Goal: Information Seeking & Learning: Learn about a topic

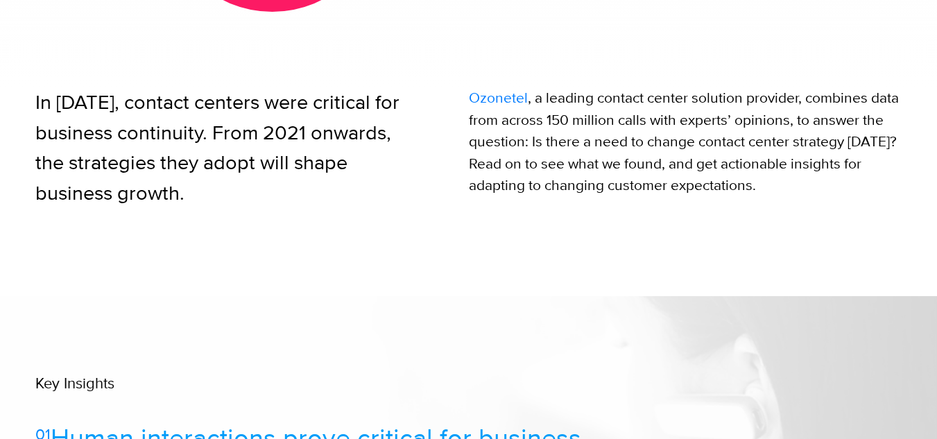
scroll to position [555, 0]
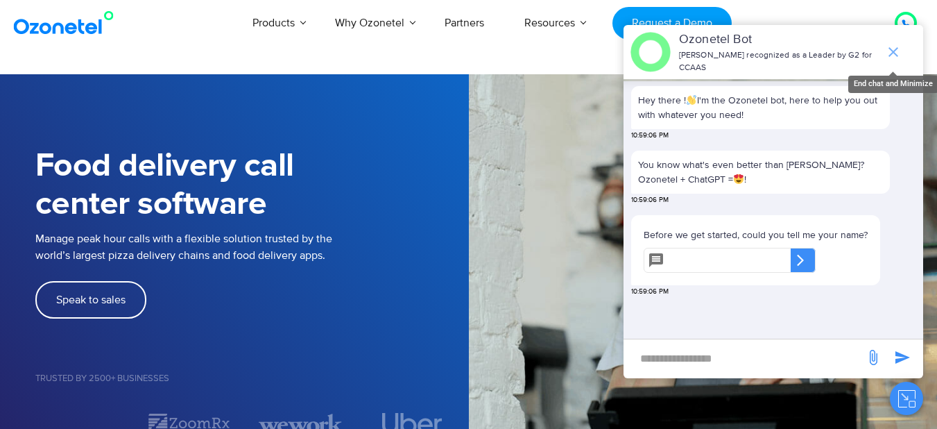
click at [892, 44] on icon "end chat or minimize" at bounding box center [893, 52] width 17 height 17
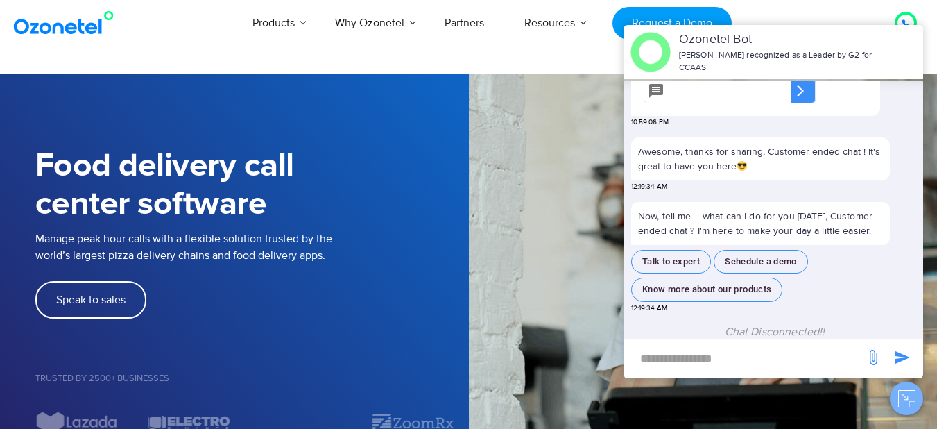
click at [900, 398] on icon "Close chat" at bounding box center [906, 398] width 17 height 17
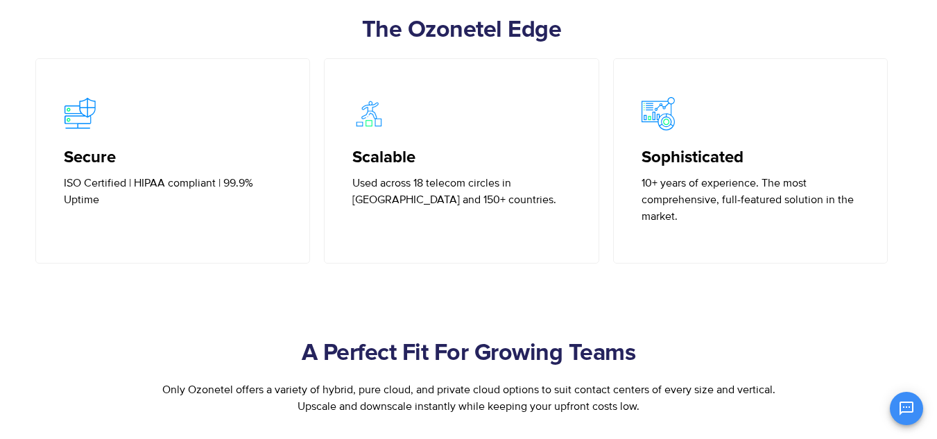
scroll to position [370, 0]
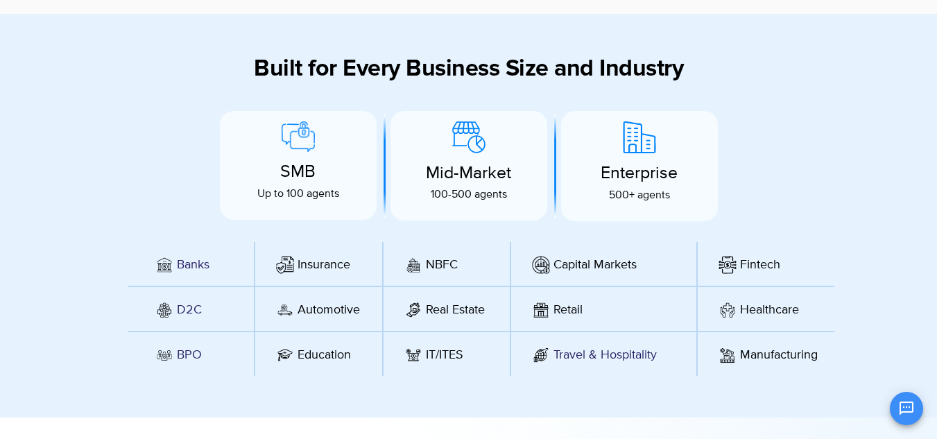
scroll to position [3875, 0]
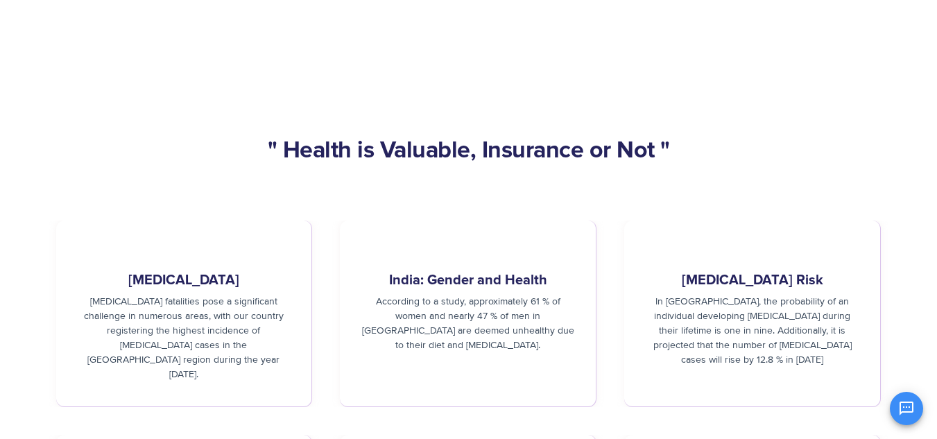
scroll to position [1027, 0]
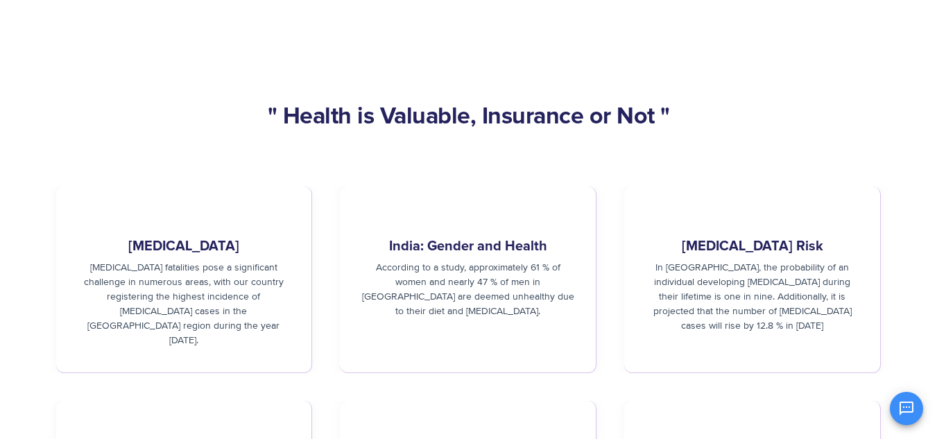
click at [572, 200] on div "India: Gender and Health​ According to a study, approximately 61 % of women and…" at bounding box center [468, 259] width 214 height 118
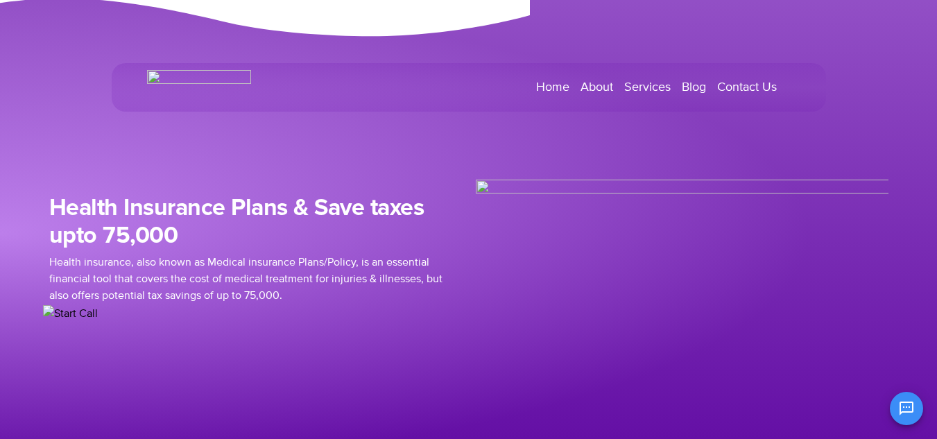
scroll to position [0, 0]
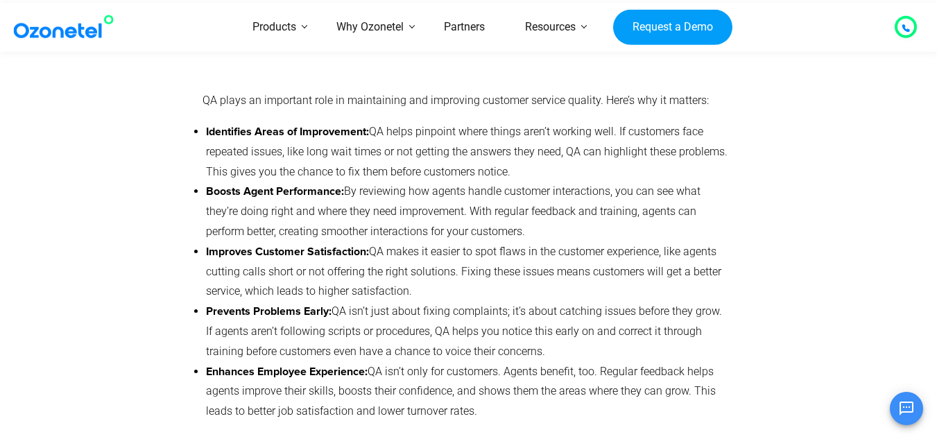
scroll to position [1360, 0]
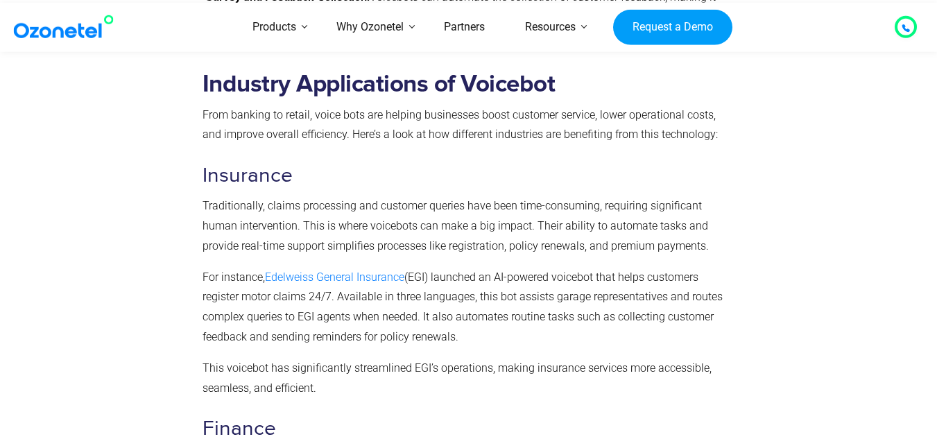
scroll to position [1304, 0]
